Goal: Transaction & Acquisition: Purchase product/service

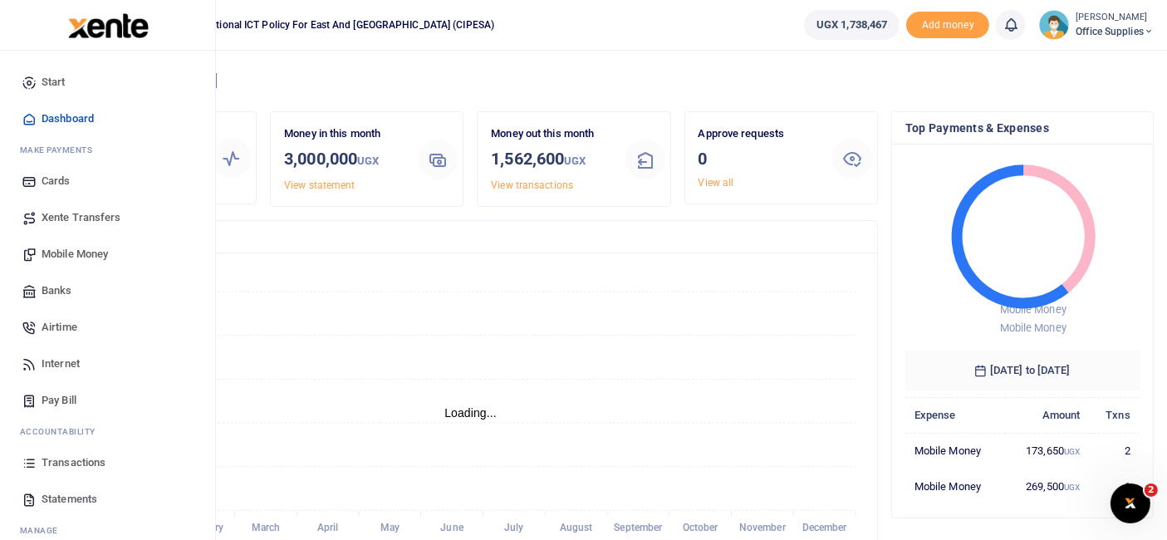
click at [85, 255] on span "Mobile Money" at bounding box center [75, 254] width 66 height 17
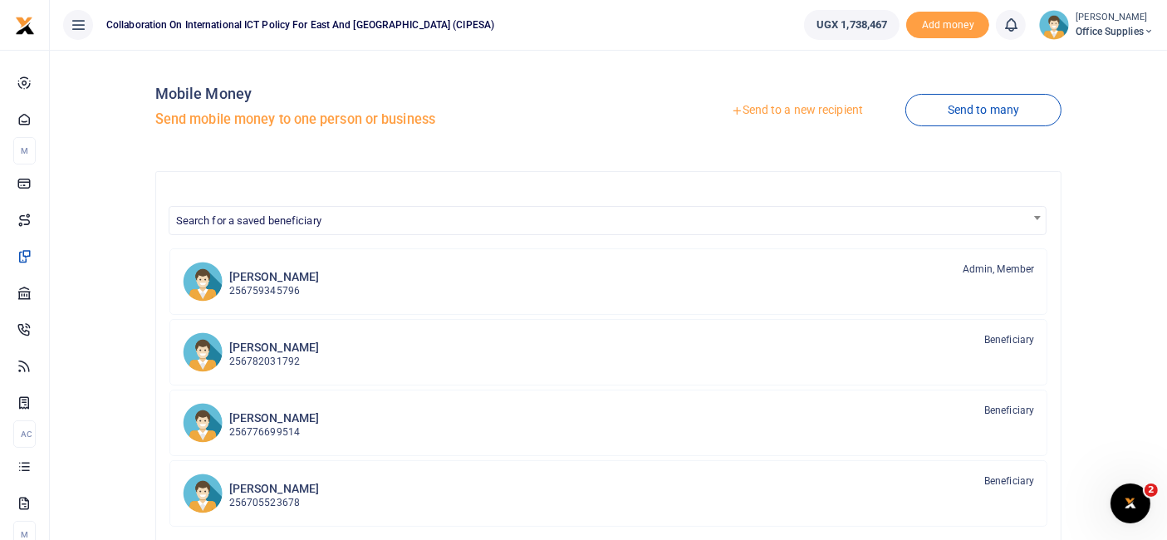
click at [837, 110] on link "Send to a new recipient" at bounding box center [797, 111] width 217 height 30
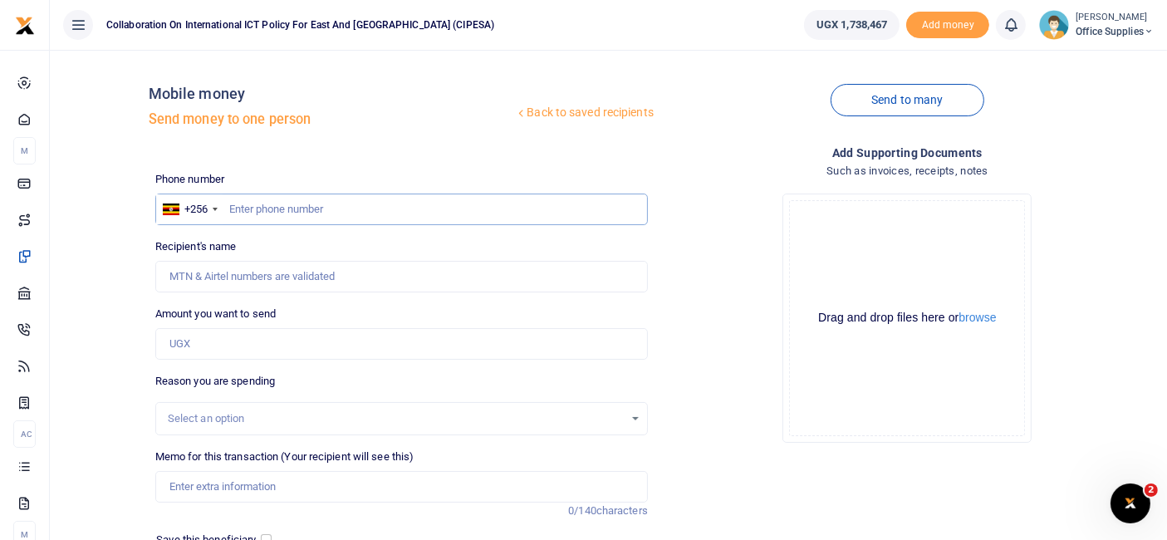
click at [282, 209] on input "text" at bounding box center [401, 210] width 493 height 32
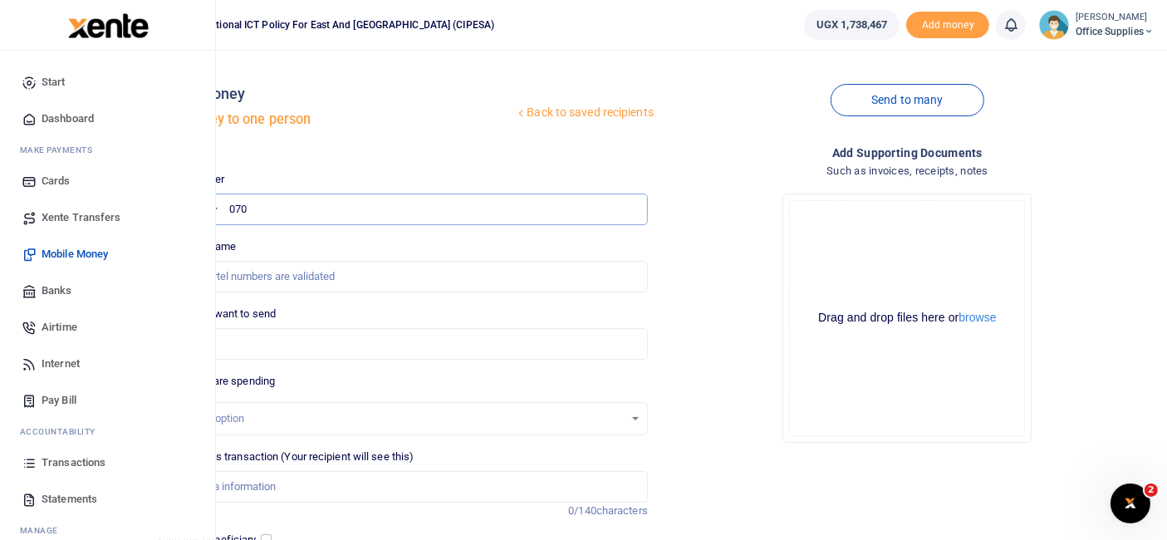
type input "070"
click at [76, 460] on span "Transactions" at bounding box center [74, 462] width 64 height 17
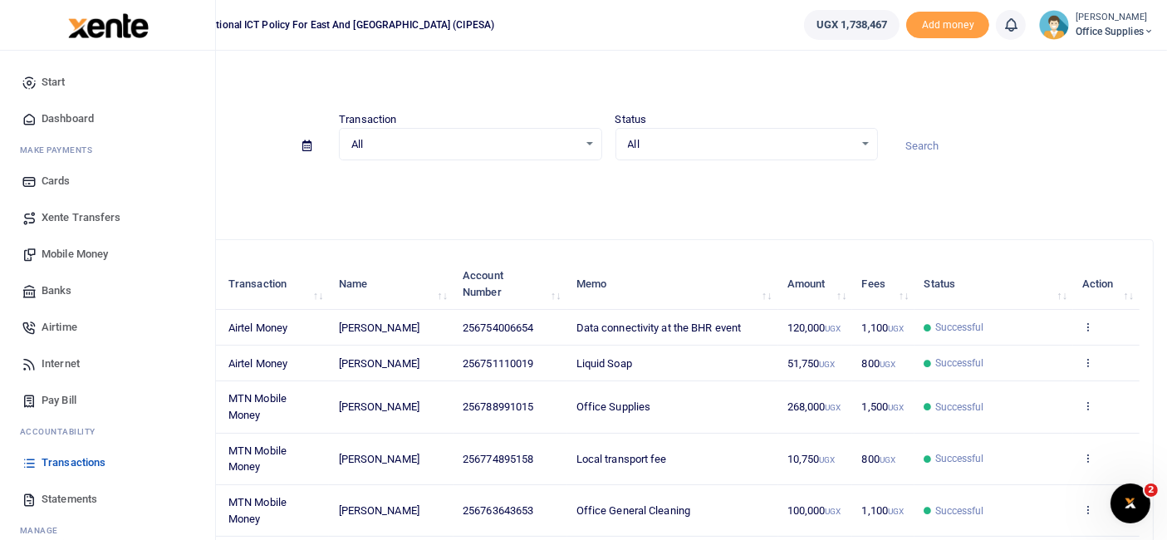
click at [71, 253] on span "Mobile Money" at bounding box center [75, 254] width 66 height 17
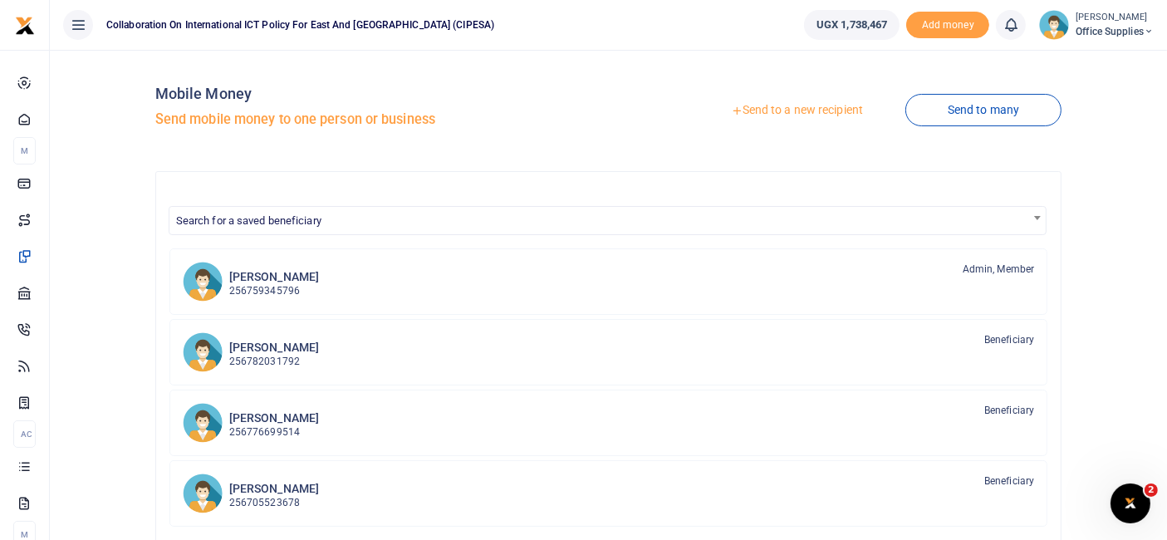
click at [786, 108] on link "Send to a new recipient" at bounding box center [797, 111] width 217 height 30
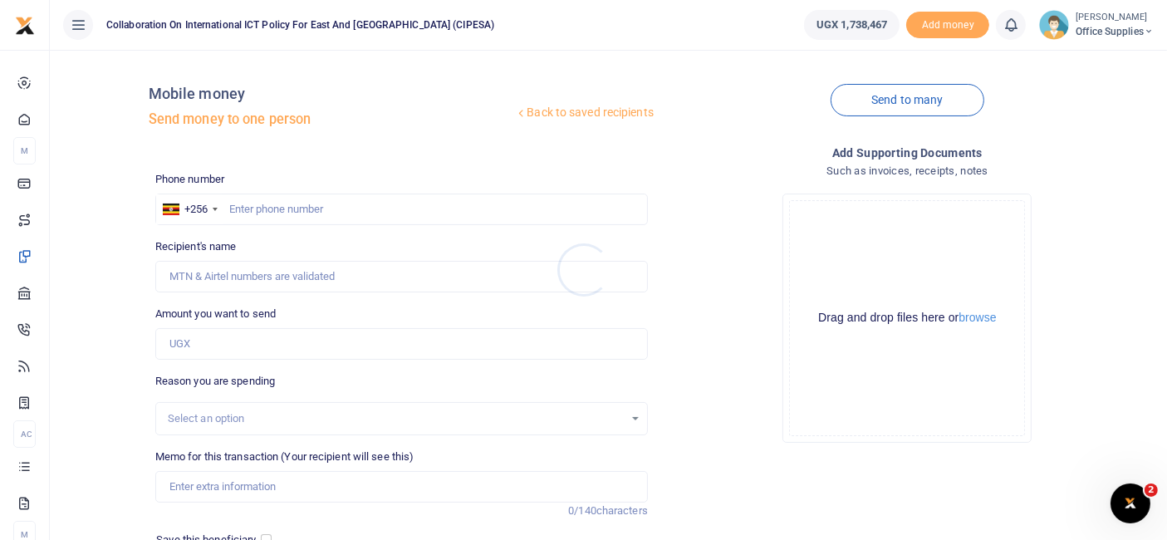
click at [292, 209] on div at bounding box center [583, 270] width 1167 height 540
click at [292, 209] on input "text" at bounding box center [401, 210] width 493 height 32
